Goal: Transaction & Acquisition: Purchase product/service

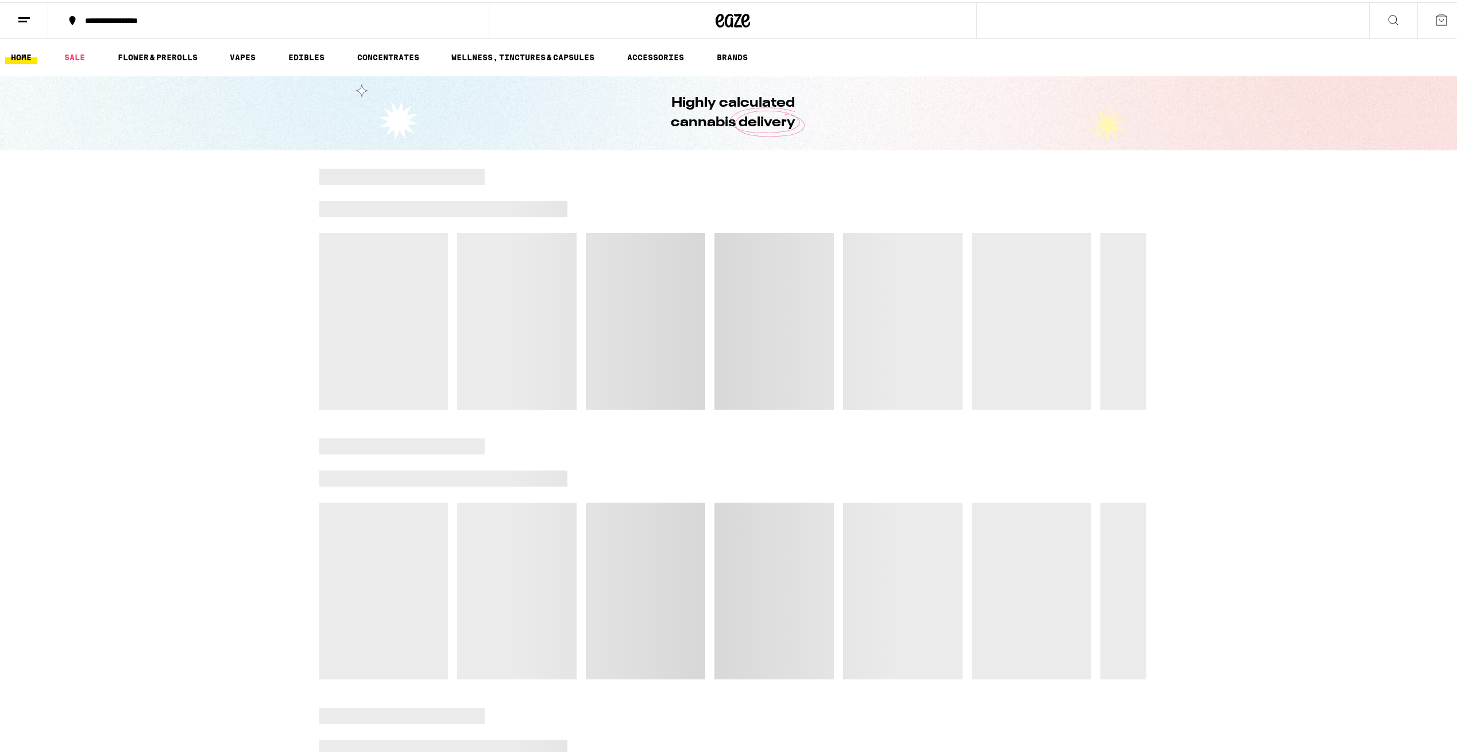
click at [727, 18] on icon at bounding box center [733, 18] width 17 height 14
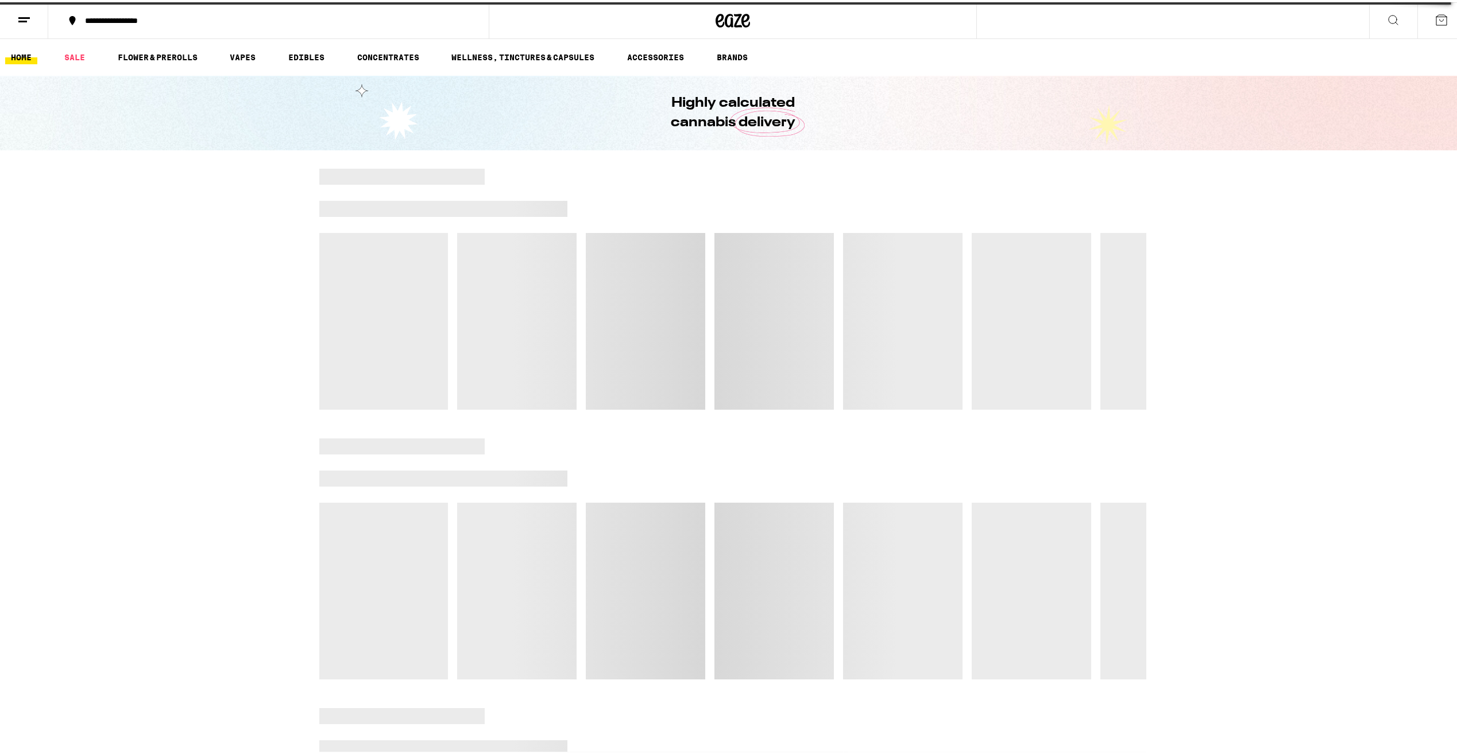
click at [185, 277] on div at bounding box center [732, 287] width 1465 height 241
click at [356, 273] on div at bounding box center [732, 287] width 827 height 241
click at [72, 56] on link "SALE" at bounding box center [75, 55] width 32 height 14
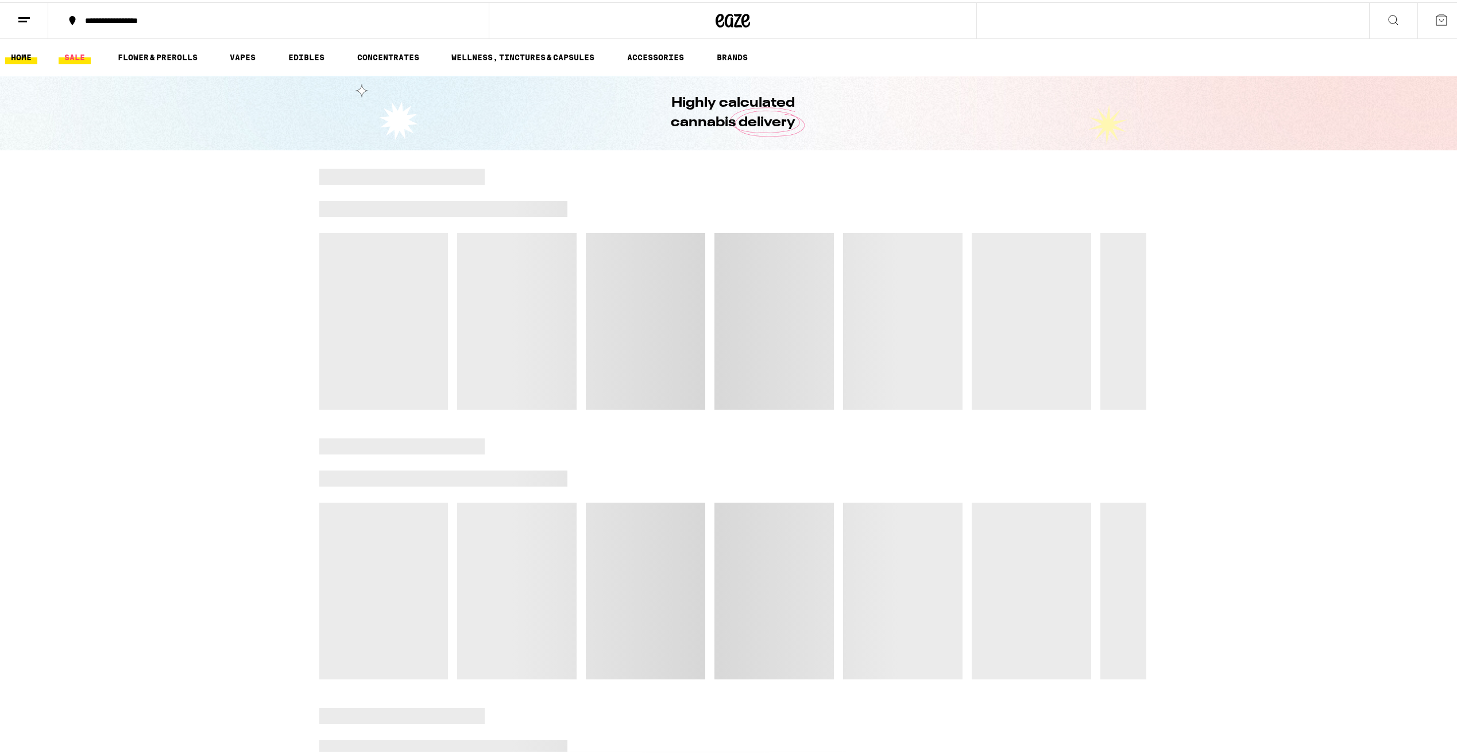
click at [72, 55] on link "SALE" at bounding box center [75, 55] width 32 height 14
click at [20, 51] on link "HOME" at bounding box center [21, 55] width 32 height 14
click at [732, 22] on icon at bounding box center [733, 18] width 17 height 14
